Goal: Information Seeking & Learning: Learn about a topic

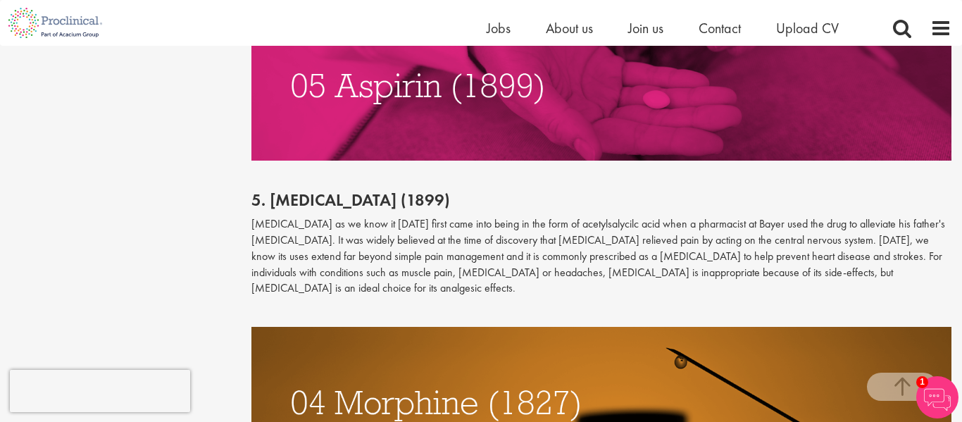
scroll to position [2421, 0]
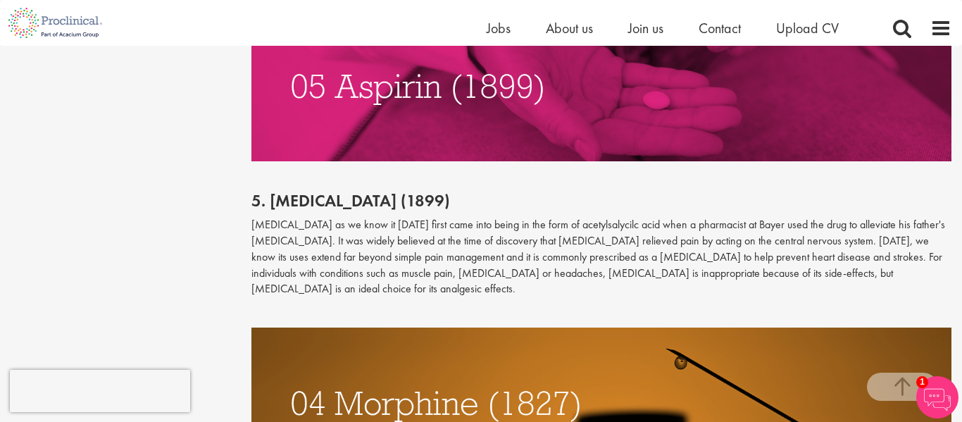
click at [515, 217] on p "[MEDICAL_DATA] as we know it [DATE] first came into being in the form of acetyl…" at bounding box center [601, 257] width 701 height 80
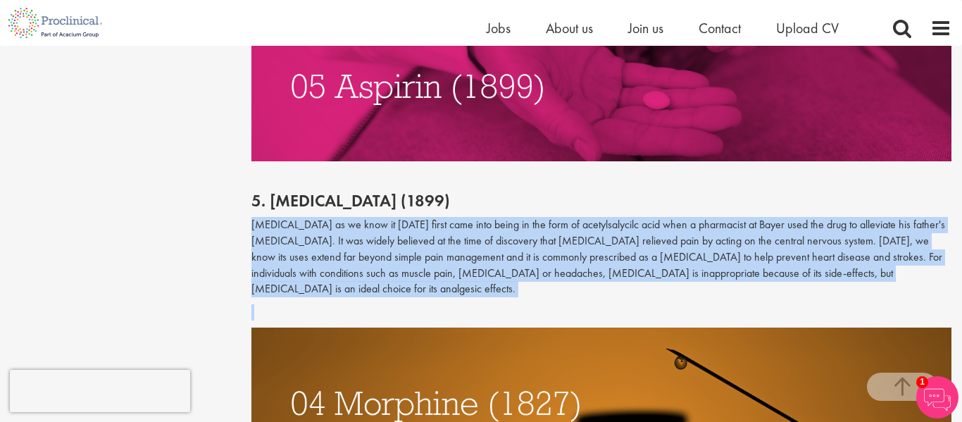
click at [515, 217] on p "[MEDICAL_DATA] as we know it [DATE] first came into being in the form of acetyl…" at bounding box center [601, 257] width 701 height 80
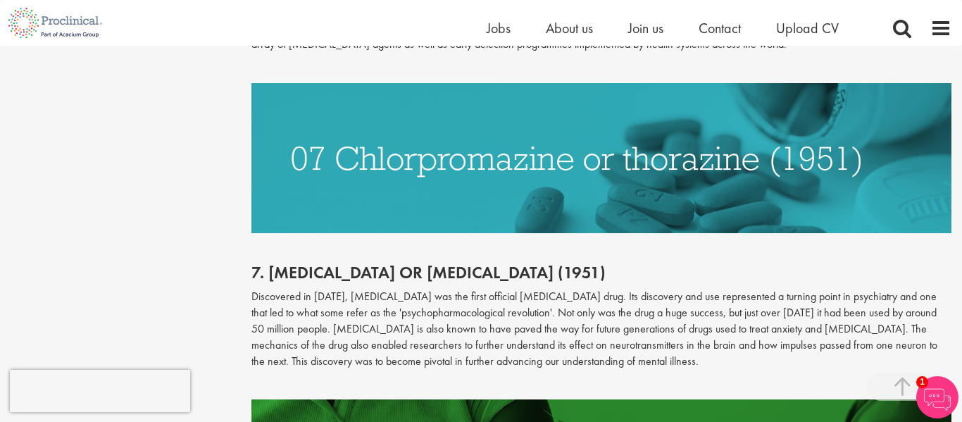
scroll to position [1736, 0]
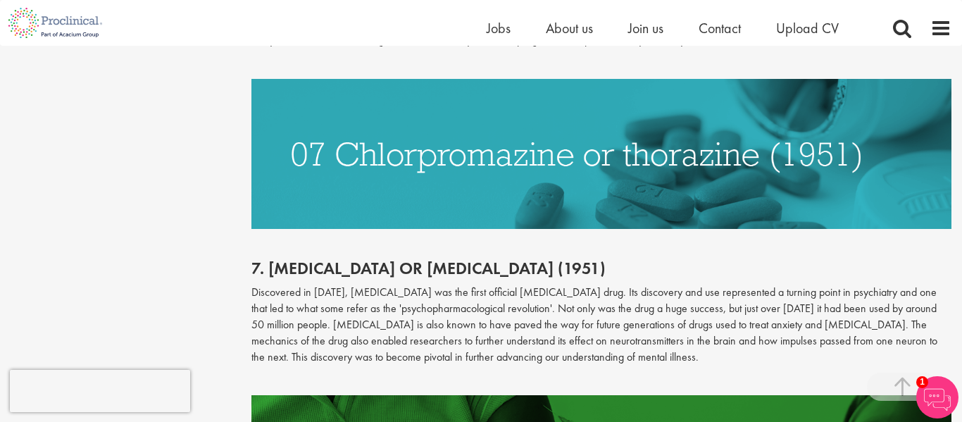
click at [515, 229] on p at bounding box center [601, 237] width 701 height 16
click at [530, 229] on p at bounding box center [601, 237] width 701 height 16
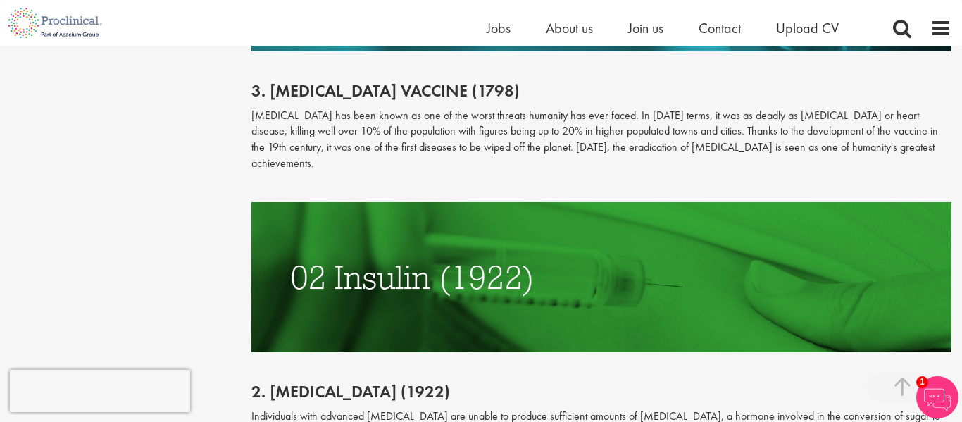
scroll to position [3212, 0]
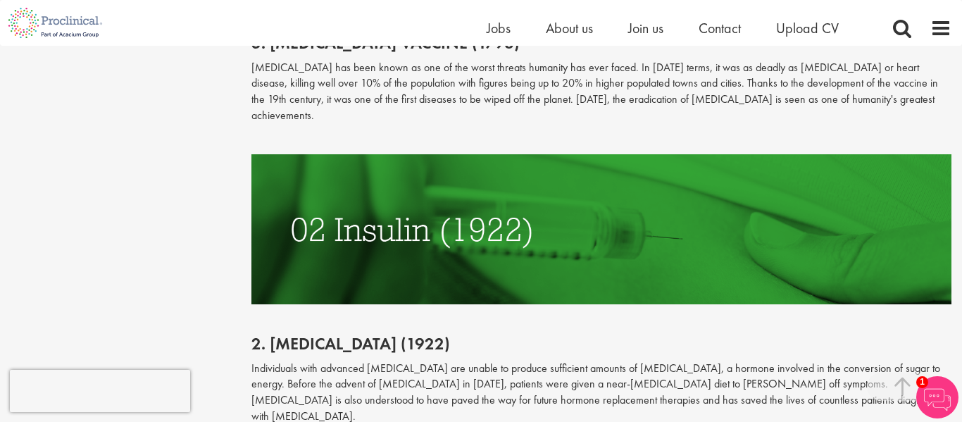
click at [544, 213] on img at bounding box center [601, 229] width 701 height 150
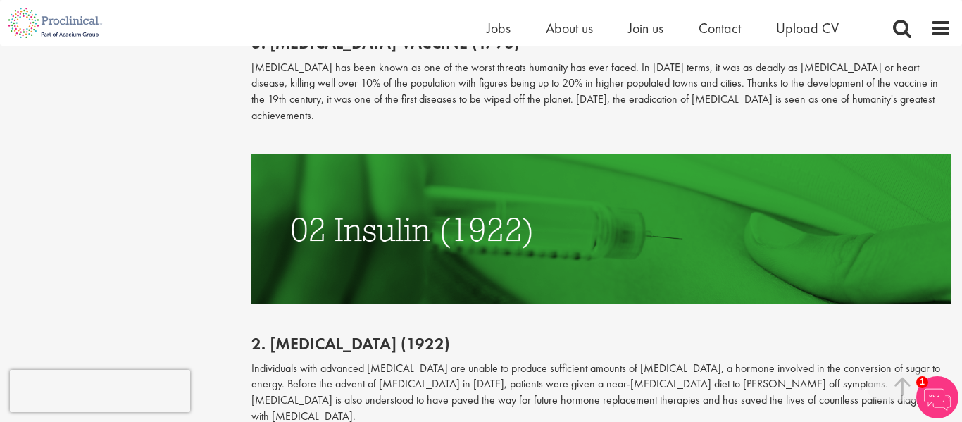
click at [544, 213] on img at bounding box center [601, 229] width 701 height 150
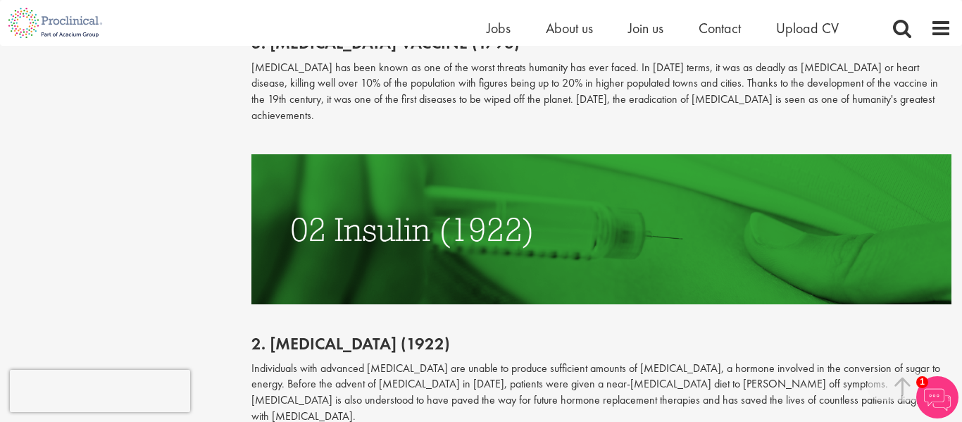
click at [544, 213] on img at bounding box center [601, 229] width 701 height 150
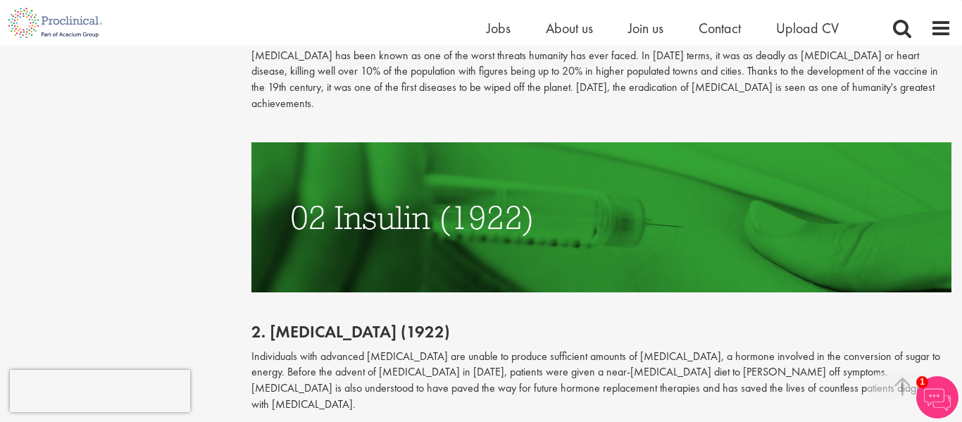
click at [543, 211] on img at bounding box center [601, 217] width 701 height 150
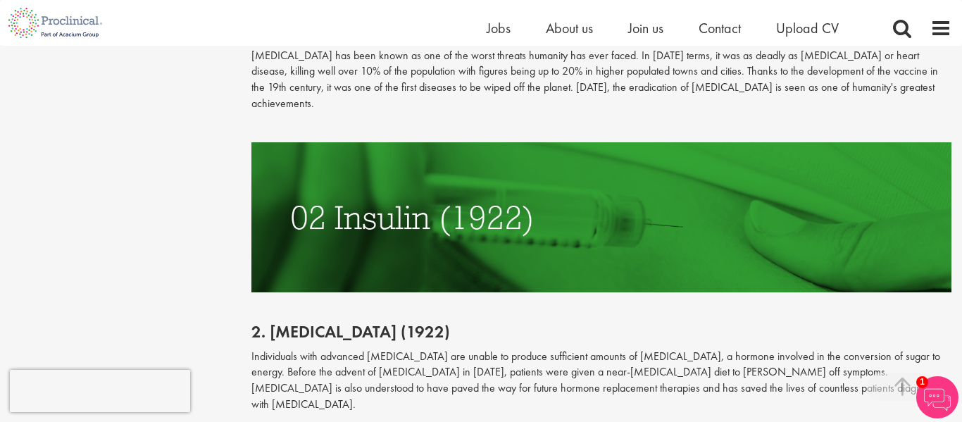
click at [543, 211] on img at bounding box center [601, 217] width 701 height 150
click at [541, 211] on img at bounding box center [601, 217] width 701 height 150
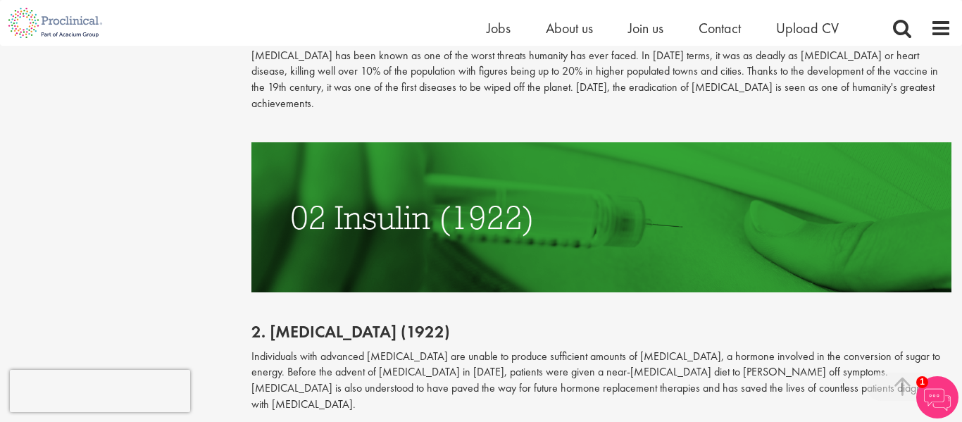
click at [541, 211] on img at bounding box center [601, 217] width 701 height 150
click at [537, 218] on img at bounding box center [601, 217] width 701 height 150
click at [539, 216] on img at bounding box center [601, 217] width 701 height 150
click at [539, 213] on img at bounding box center [601, 217] width 701 height 150
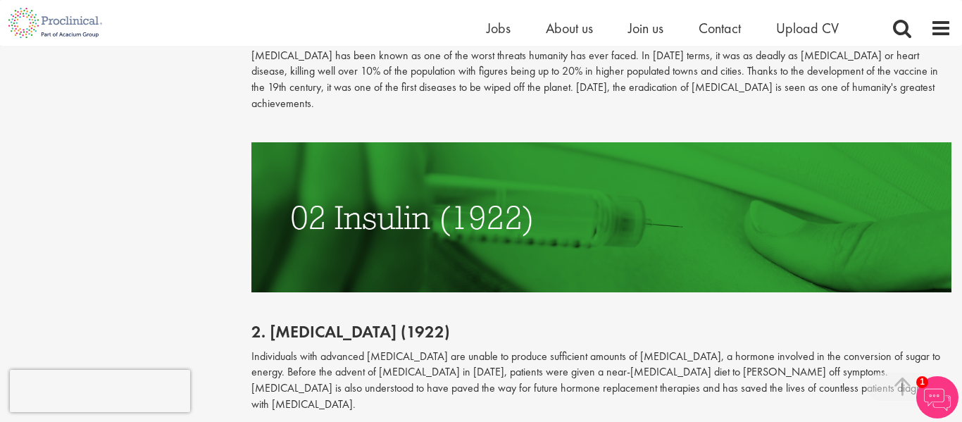
click at [539, 213] on img at bounding box center [601, 217] width 701 height 150
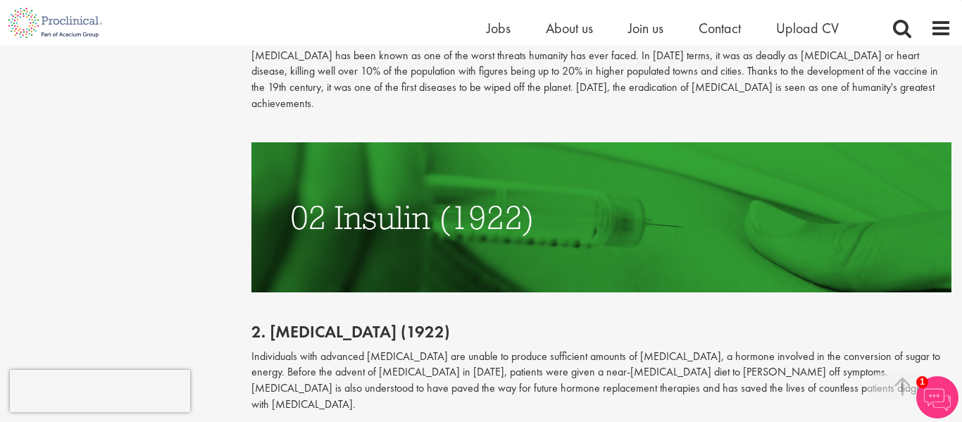
click at [539, 213] on img at bounding box center [601, 217] width 701 height 150
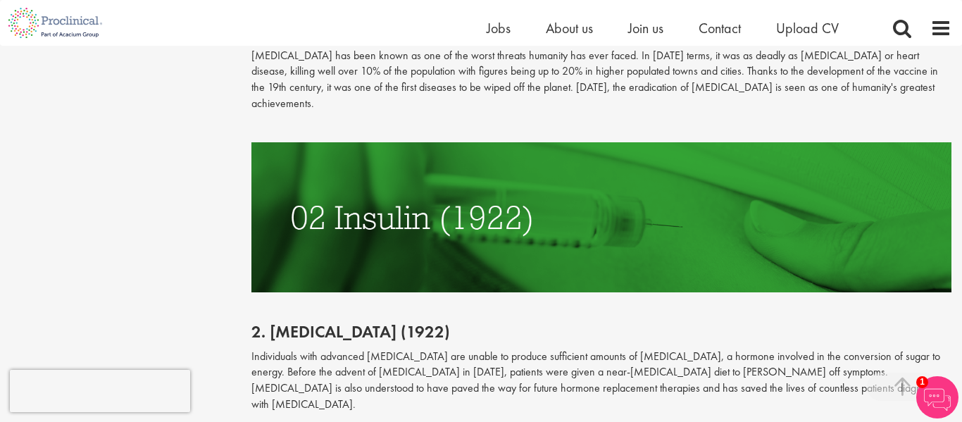
click at [498, 142] on img at bounding box center [601, 217] width 701 height 150
click at [501, 142] on img at bounding box center [601, 217] width 701 height 150
click at [601, 220] on img at bounding box center [601, 217] width 701 height 150
